Goal: Communication & Community: Share content

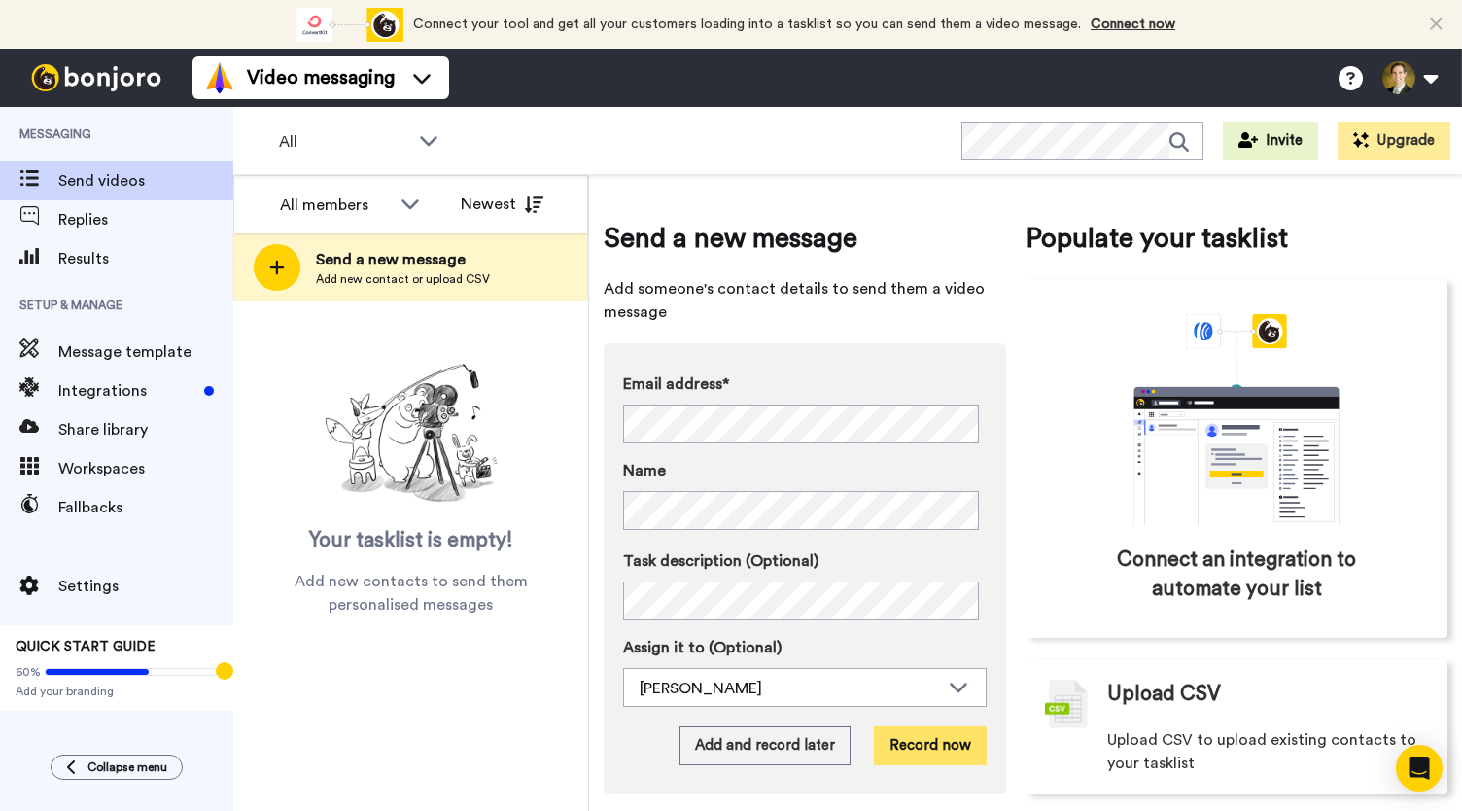
click at [923, 745] on button "Record now" at bounding box center [930, 745] width 113 height 39
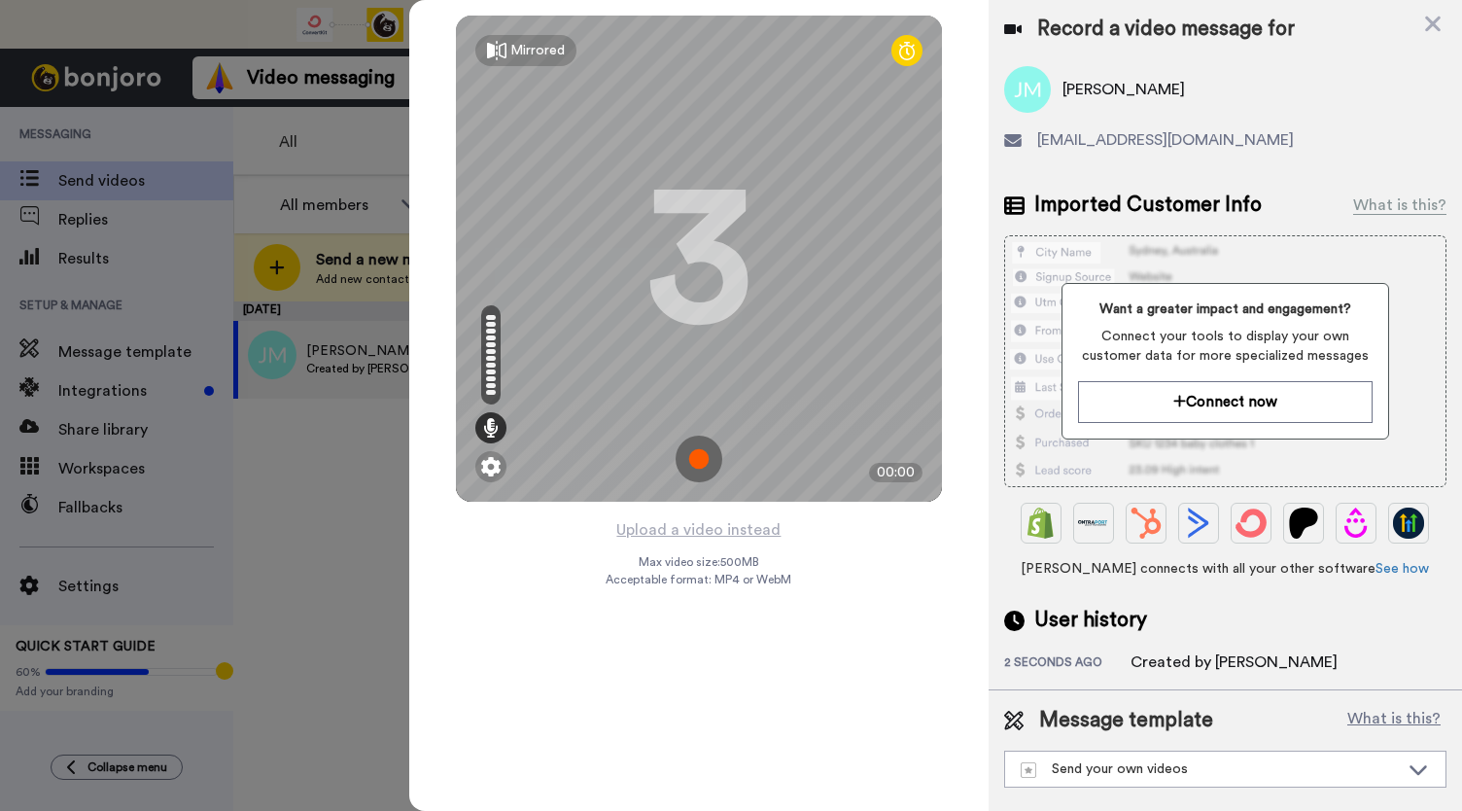
click at [698, 464] on img at bounding box center [698, 458] width 47 height 47
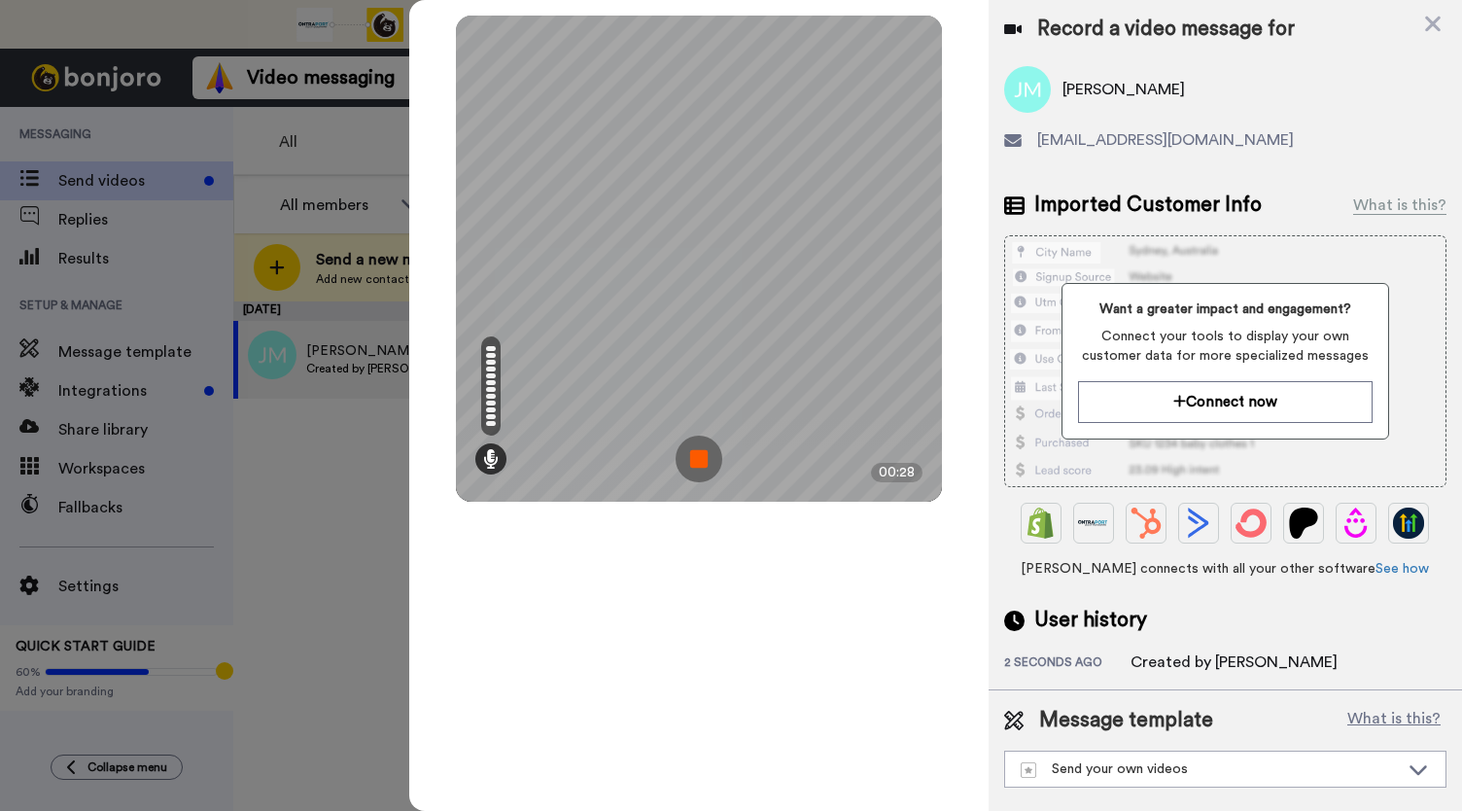
click at [698, 464] on img at bounding box center [698, 458] width 47 height 47
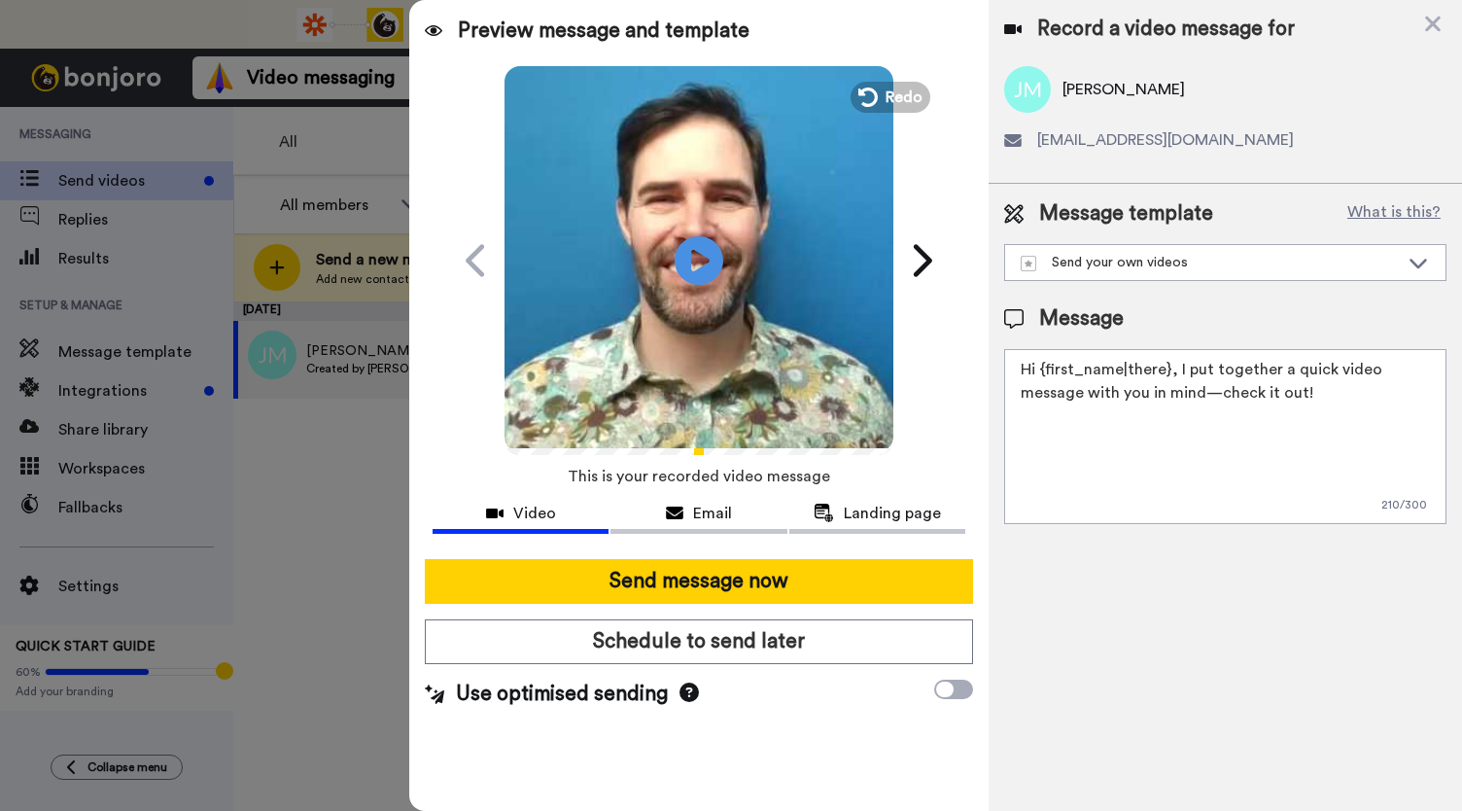
click at [702, 256] on icon "Play/Pause" at bounding box center [698, 260] width 49 height 87
drag, startPoint x: 711, startPoint y: 524, endPoint x: 776, endPoint y: 525, distance: 64.1
click at [711, 524] on button "Email" at bounding box center [698, 516] width 176 height 36
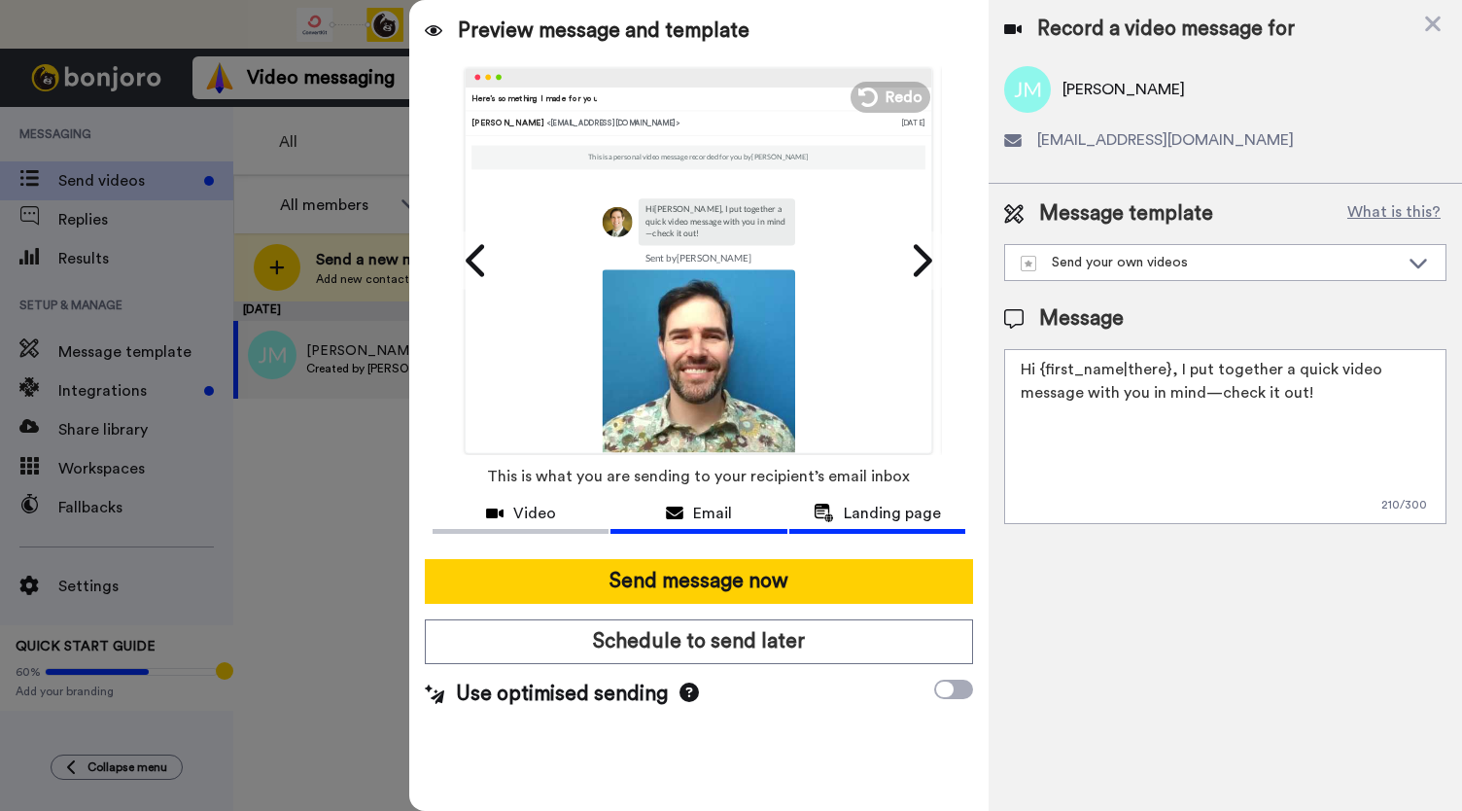
click at [845, 510] on span "Landing page" at bounding box center [892, 512] width 97 height 23
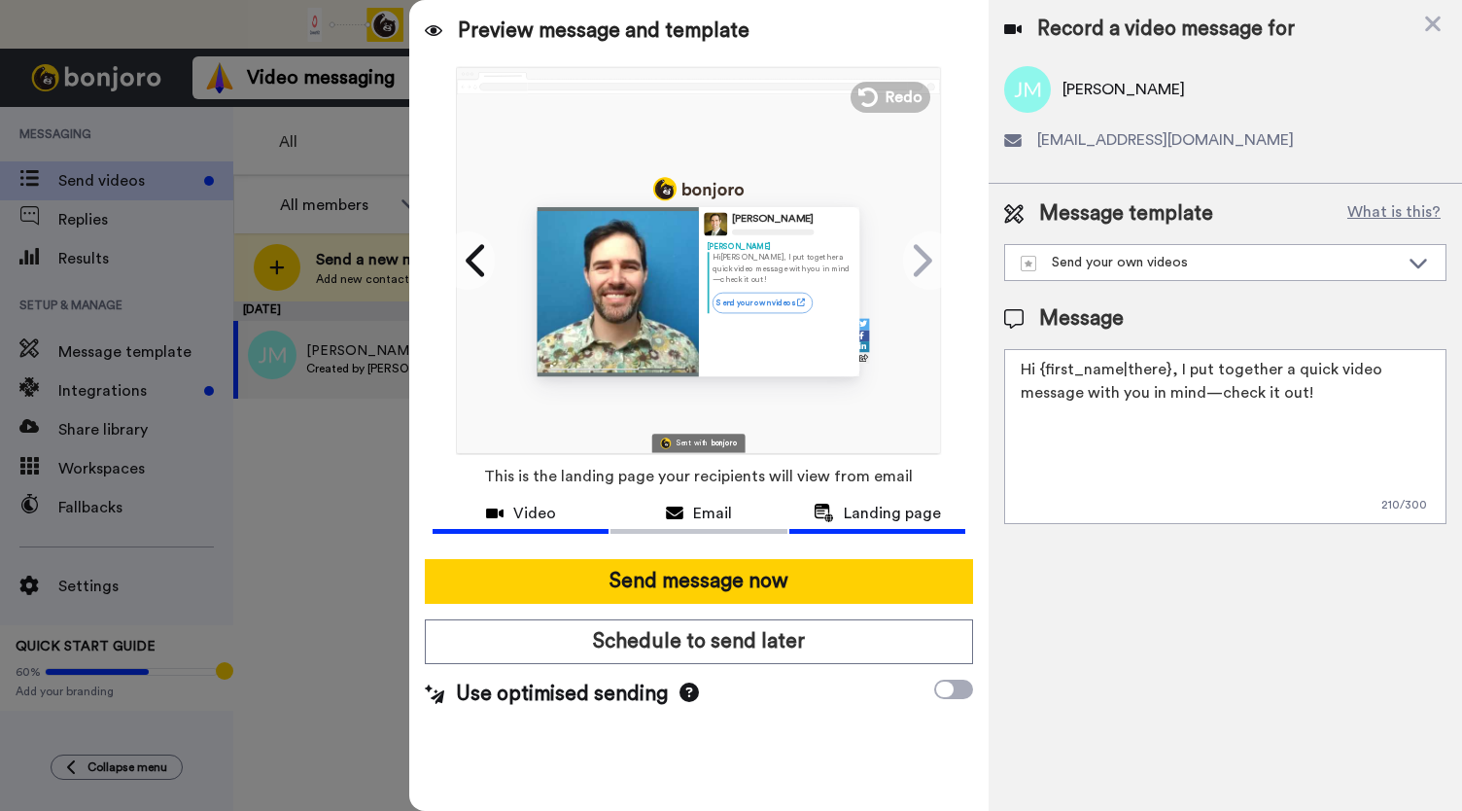
click at [513, 507] on div "Video" at bounding box center [520, 512] width 176 height 23
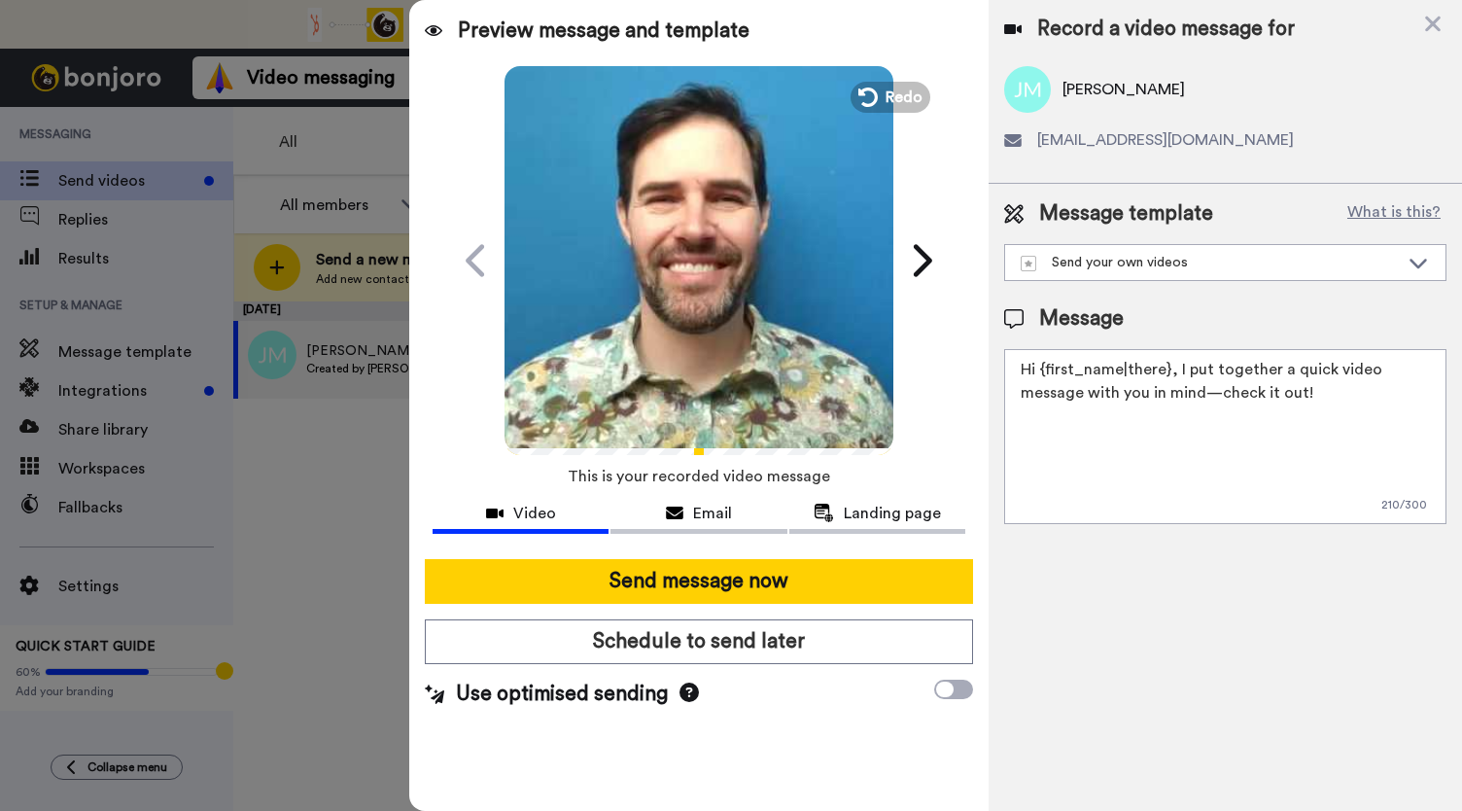
click at [634, 340] on video at bounding box center [698, 257] width 389 height 389
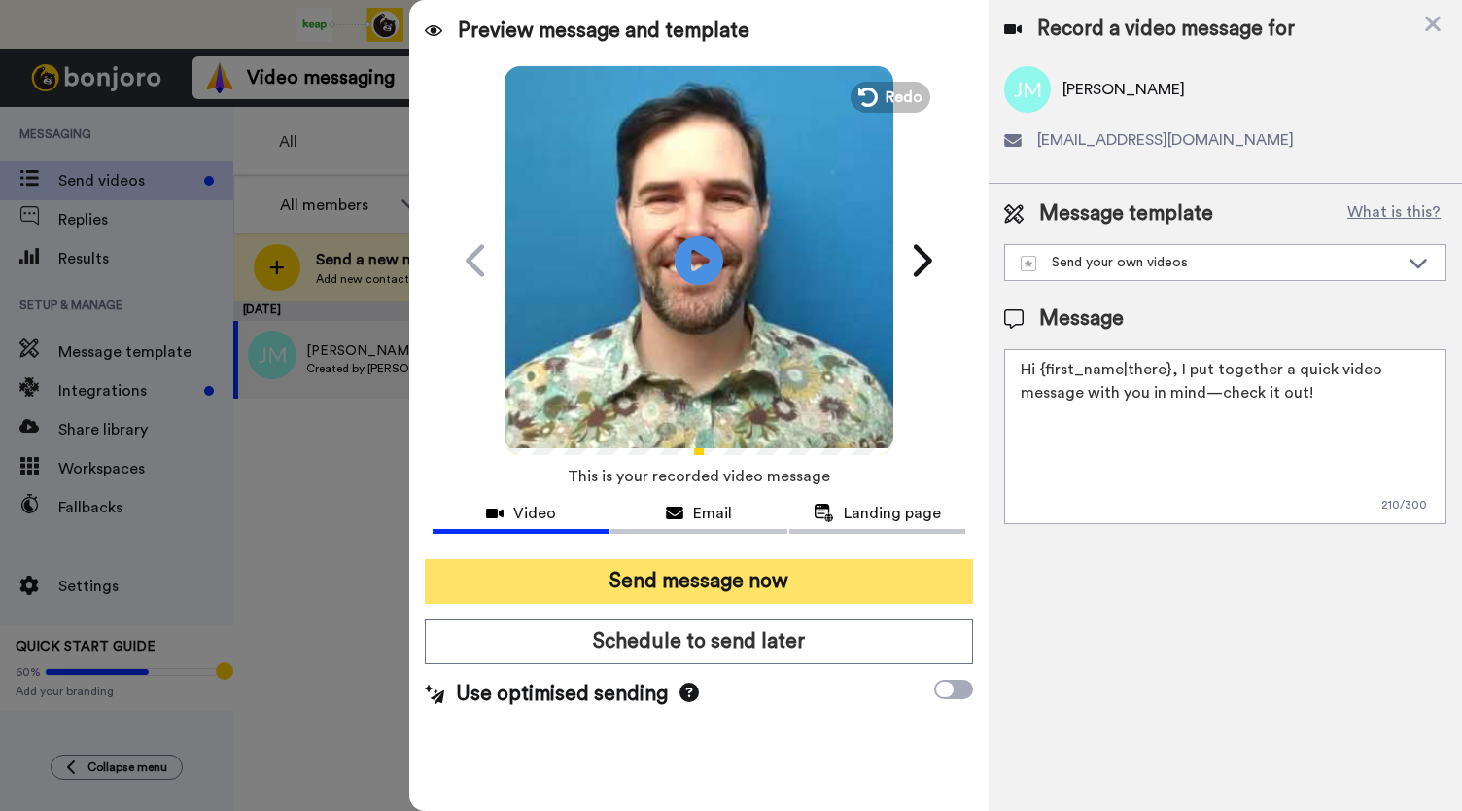
click at [657, 567] on button "Send message now" at bounding box center [699, 581] width 548 height 45
